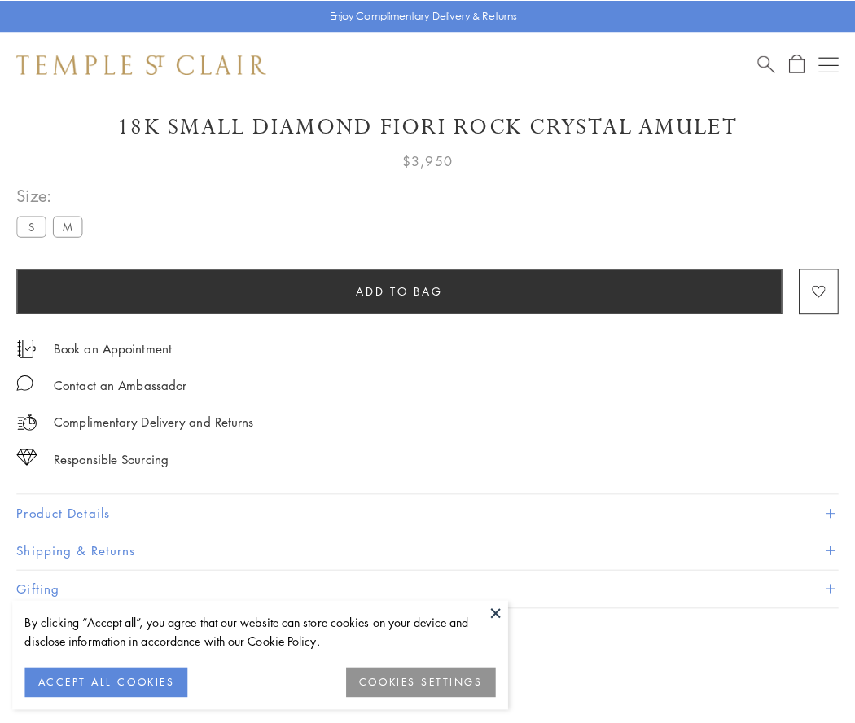
scroll to position [45, 0]
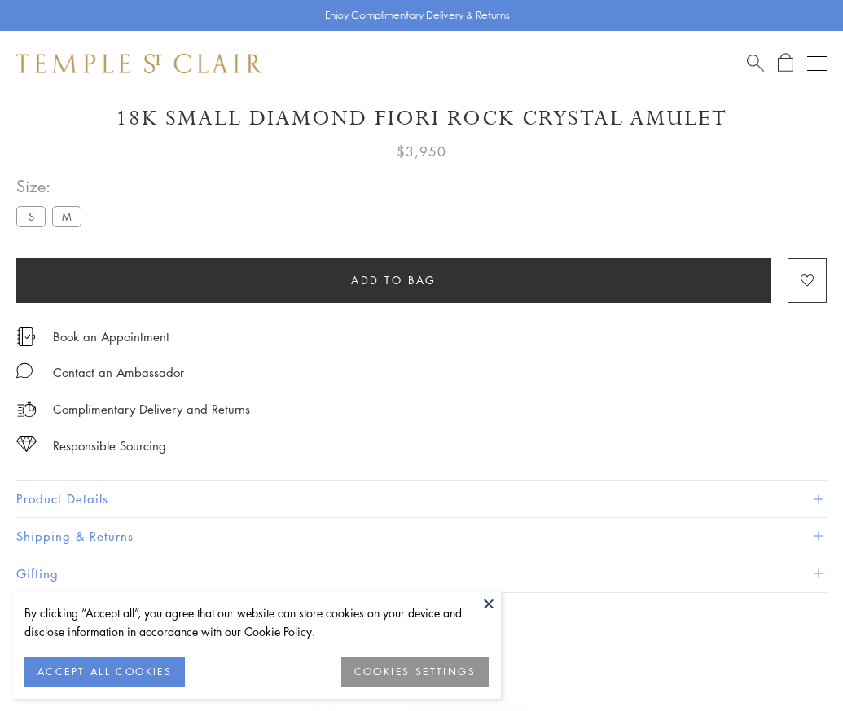
click at [393, 279] on span "Add to bag" at bounding box center [394, 280] width 86 height 18
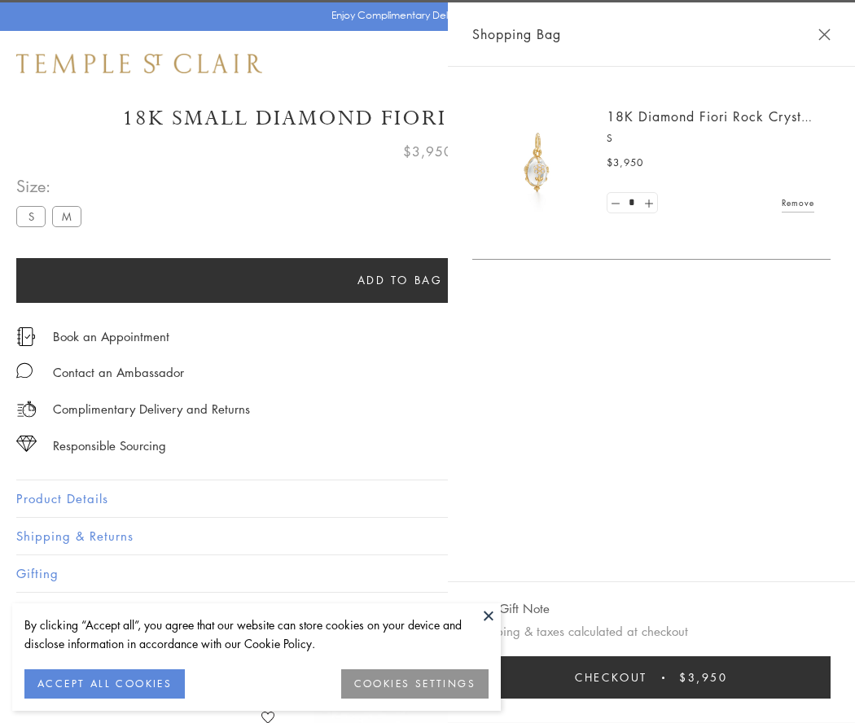
click at [652, 678] on button "Checkout $3,950" at bounding box center [651, 677] width 358 height 42
